Goal: Information Seeking & Learning: Learn about a topic

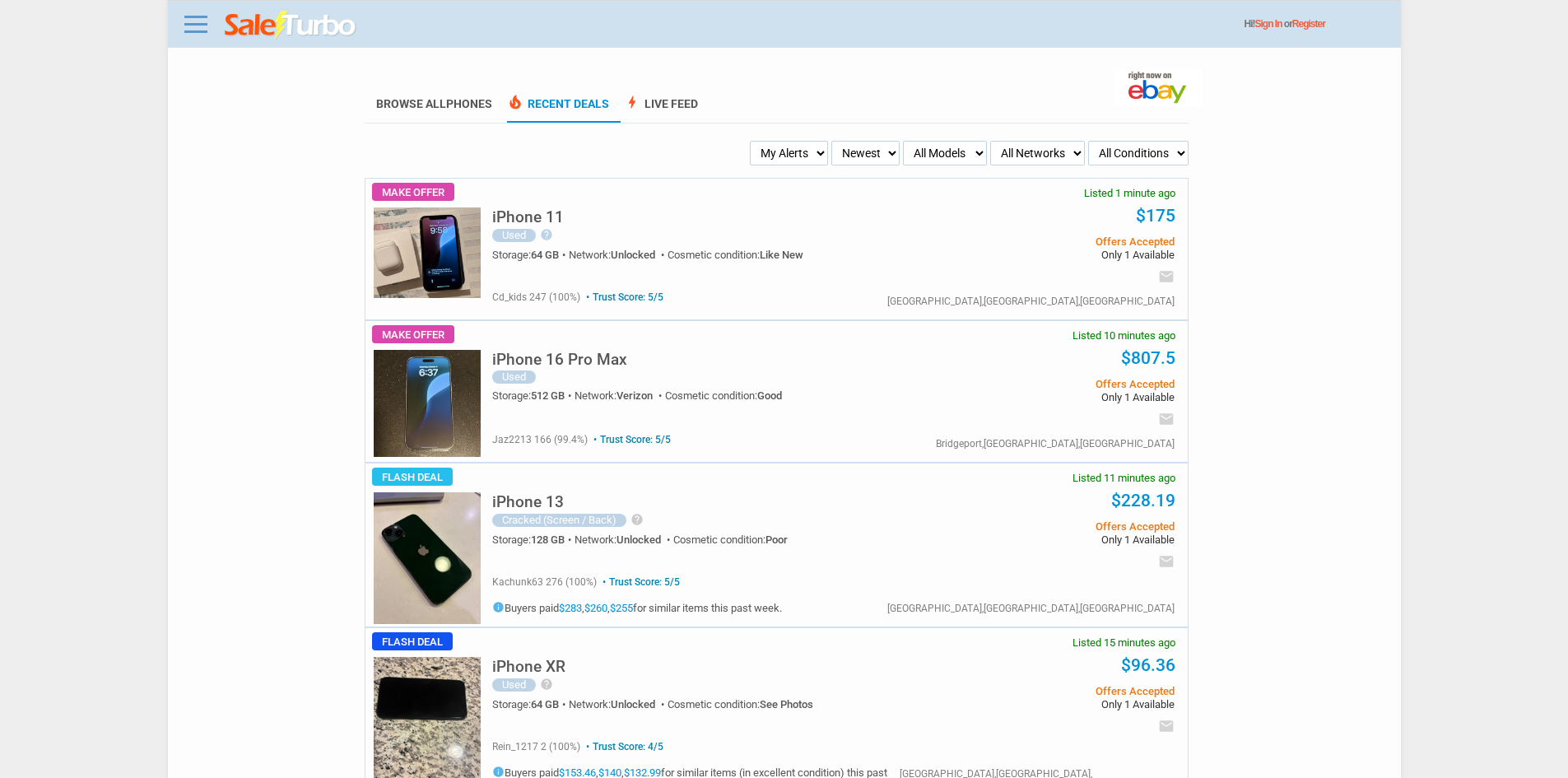
click at [787, 165] on select "My Alerts All Deals BIN Only w/ Offers Only" at bounding box center [788, 153] width 78 height 24
select select "flash_bin"
click at [754, 141] on select "My Alerts All Deals BIN Only w/ Offers Only" at bounding box center [788, 153] width 78 height 24
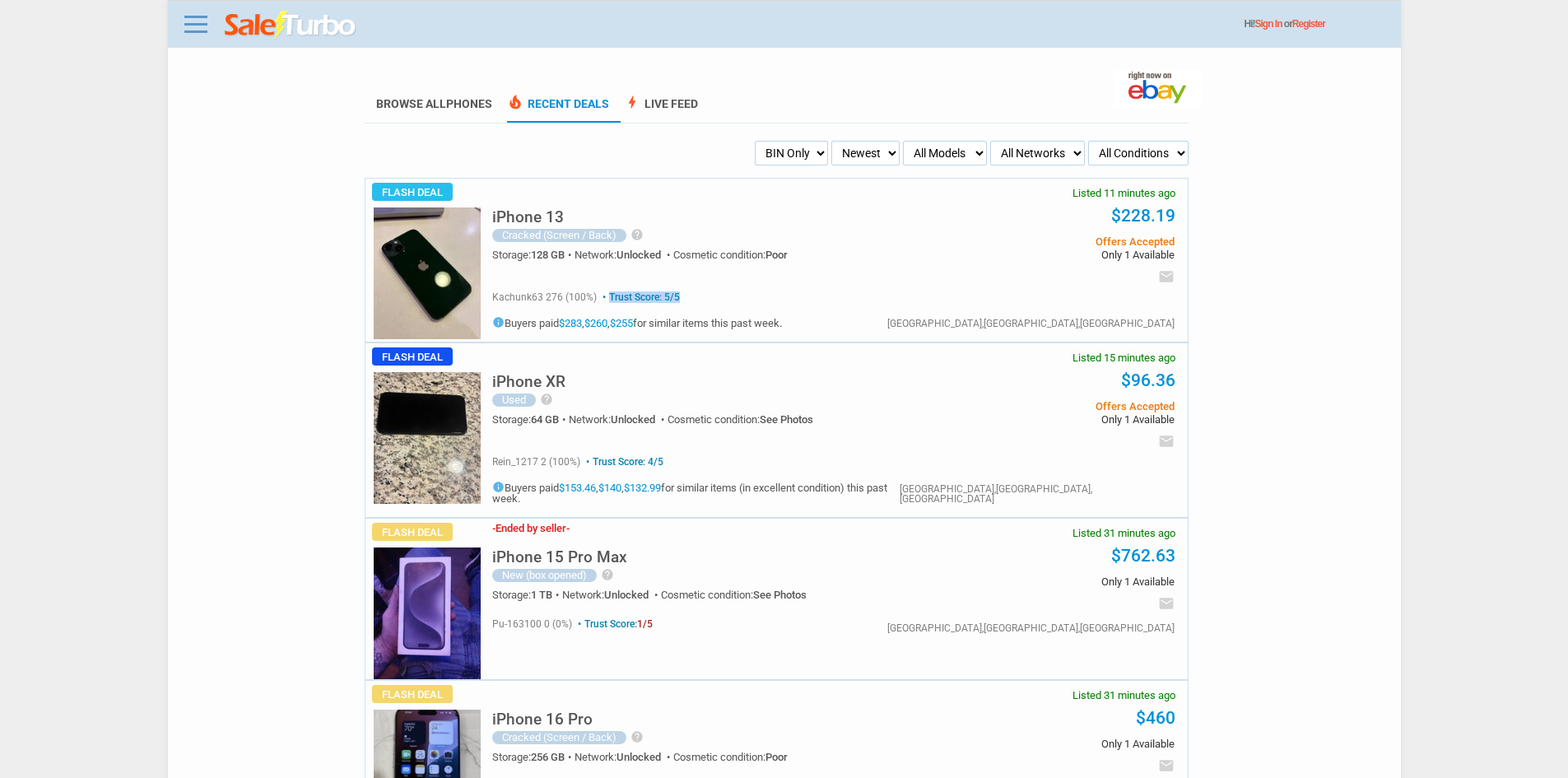
drag, startPoint x: 724, startPoint y: 299, endPoint x: 603, endPoint y: 286, distance: 121.7
click at [603, 286] on section "Trust Score: 5/5 kachunk63 276 (100%) Trust Score: 5/5 ," at bounding box center [833, 305] width 682 height 47
copy span "Trust Score: 5/5"
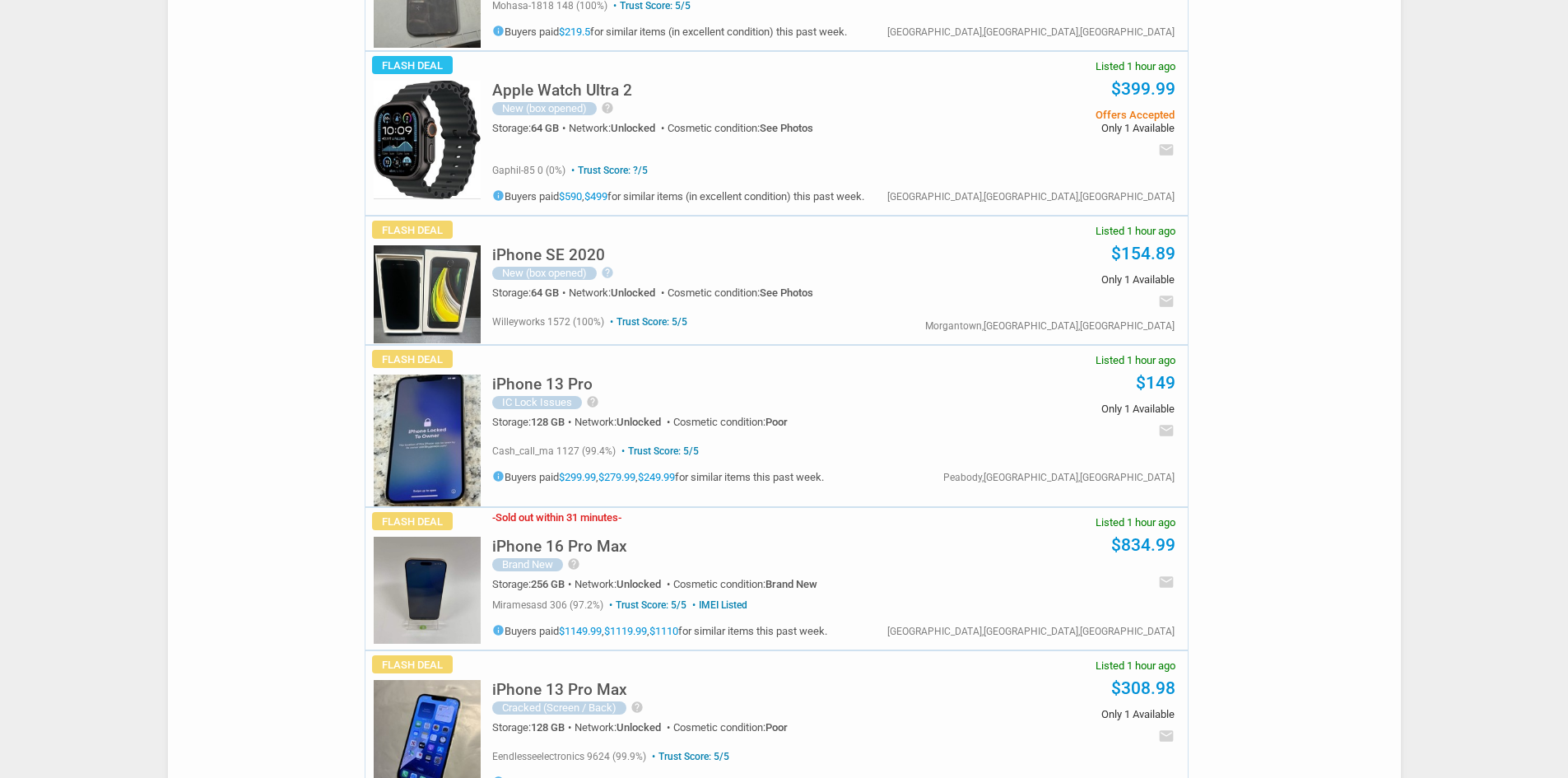
scroll to position [1976, 0]
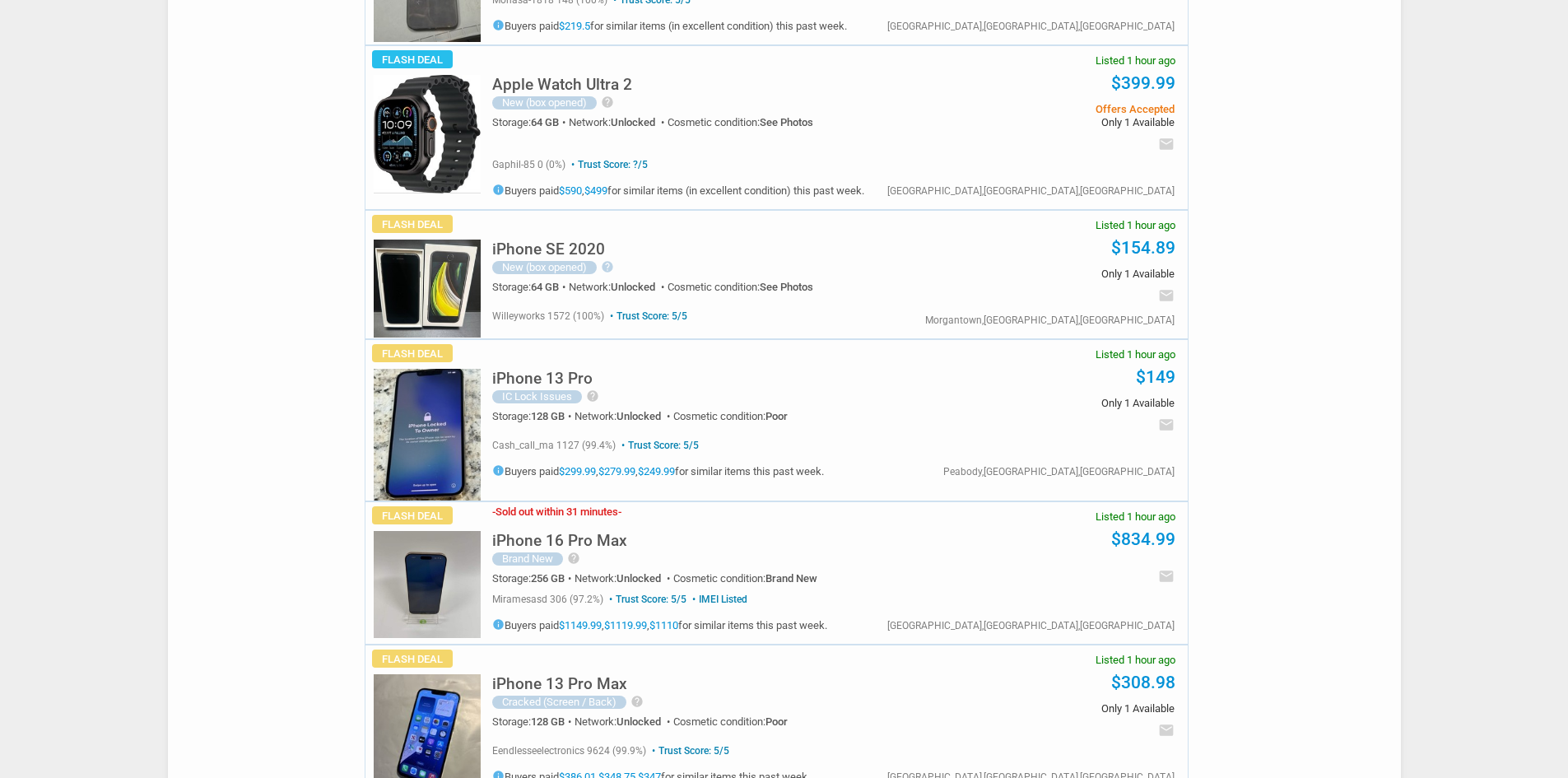
click at [560, 410] on span "128 GB" at bounding box center [548, 416] width 34 height 13
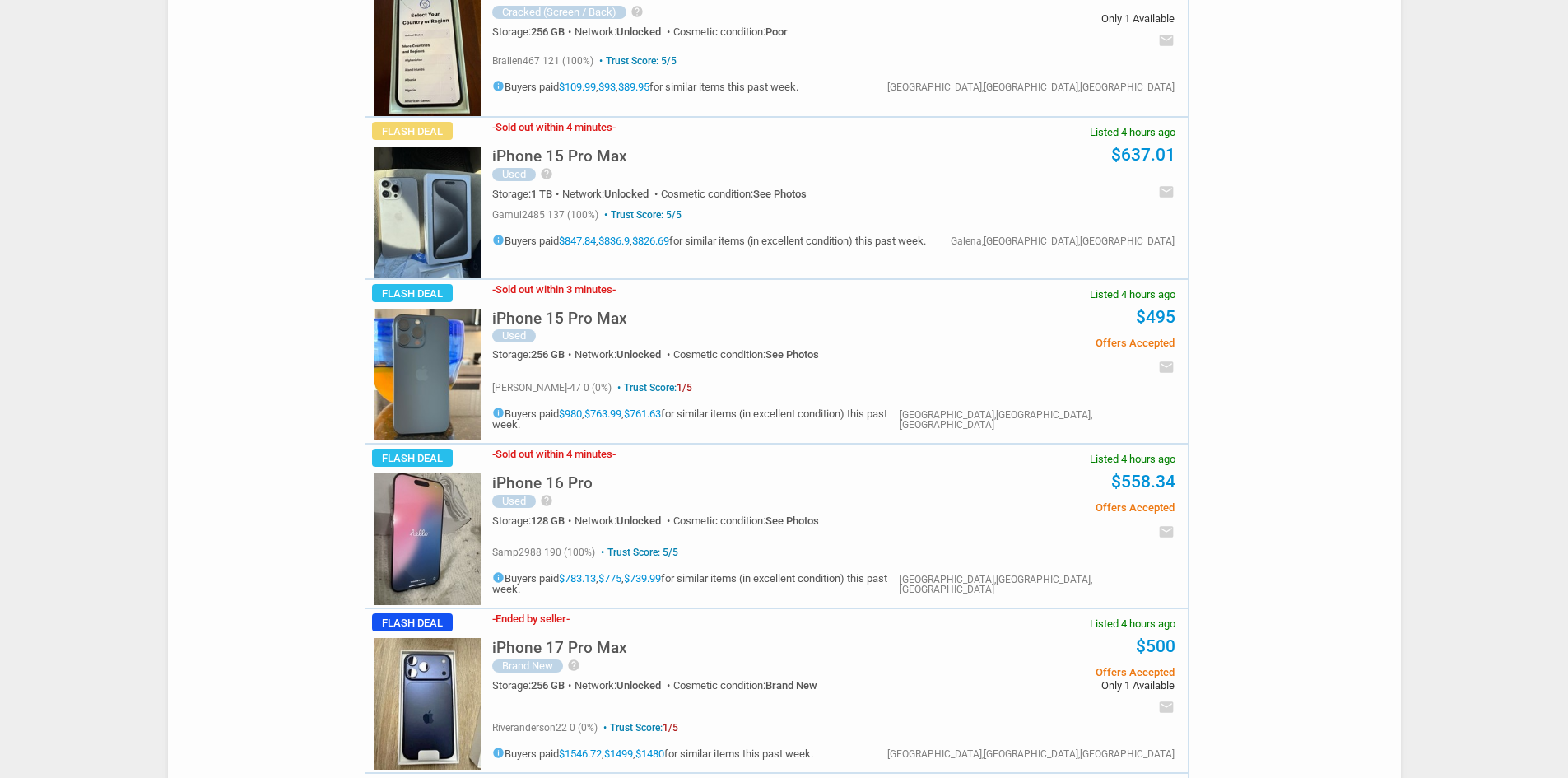
scroll to position [5433, 0]
